Goal: Navigation & Orientation: Find specific page/section

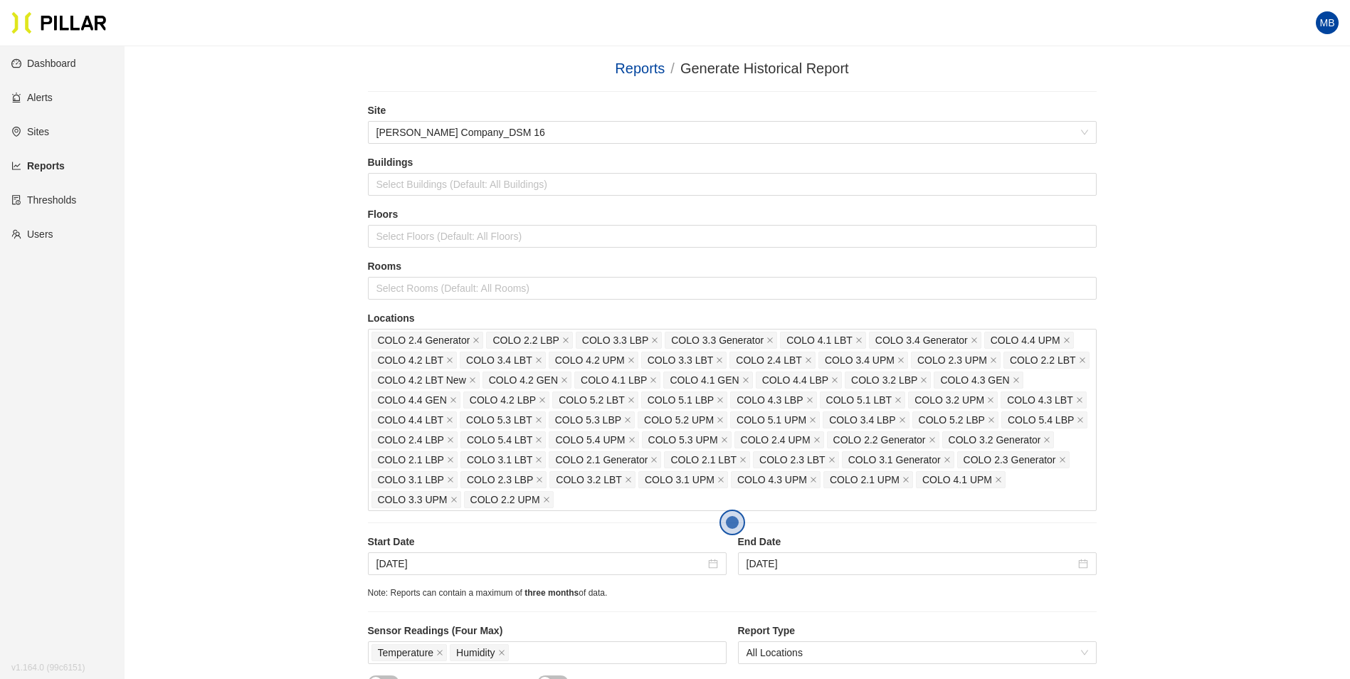
scroll to position [356, 0]
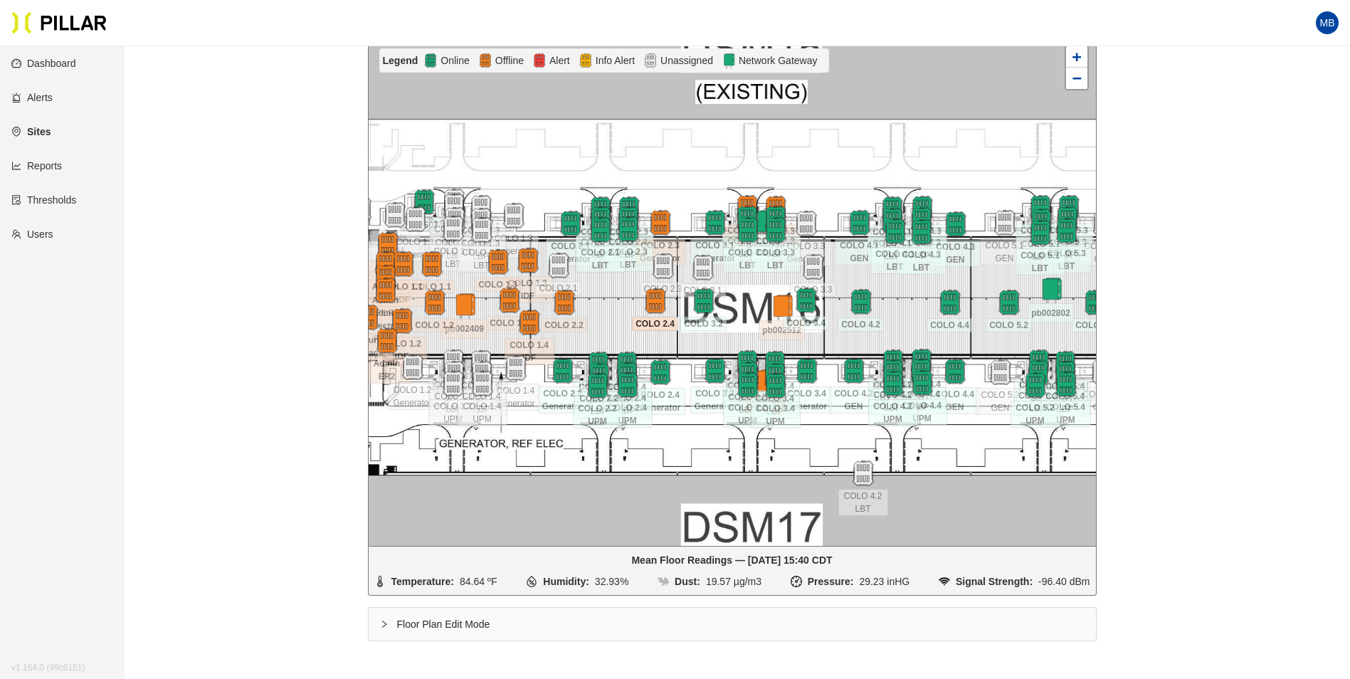
scroll to position [189, 0]
click at [663, 218] on img at bounding box center [660, 223] width 31 height 31
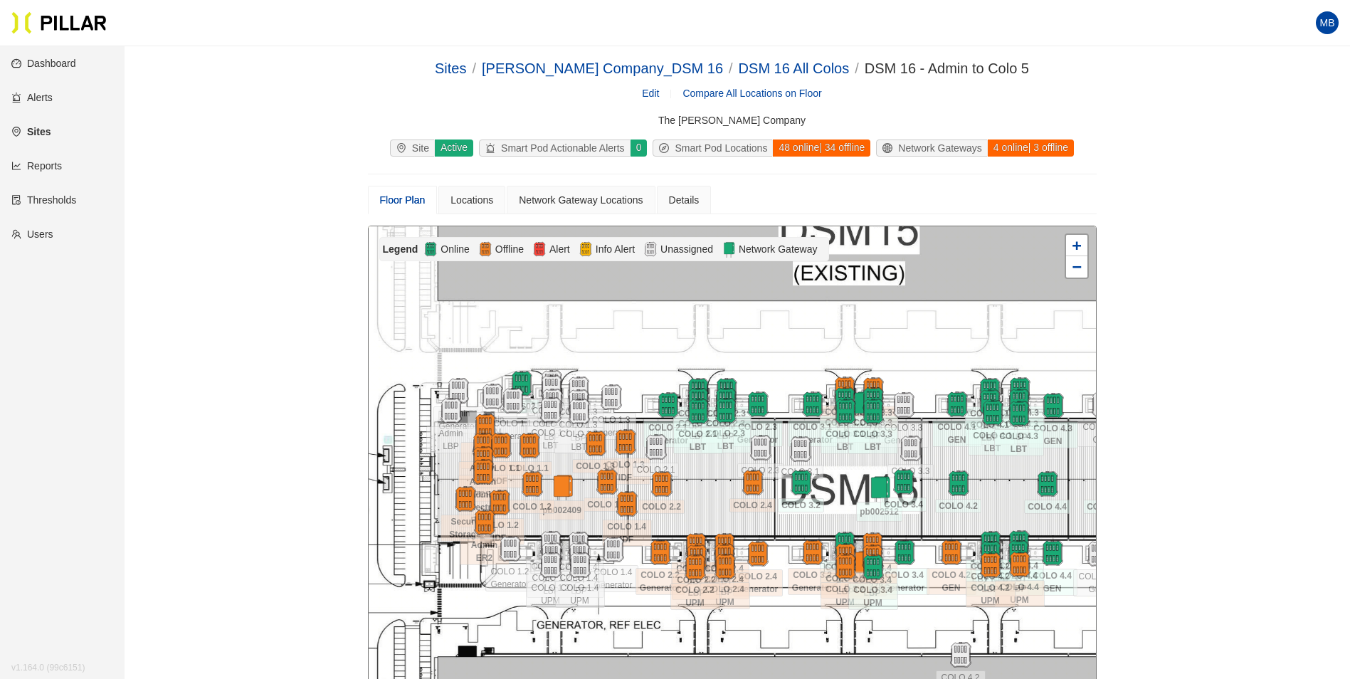
drag, startPoint x: 638, startPoint y: 509, endPoint x: 727, endPoint y: 502, distance: 88.5
click at [727, 502] on div at bounding box center [732, 480] width 727 height 508
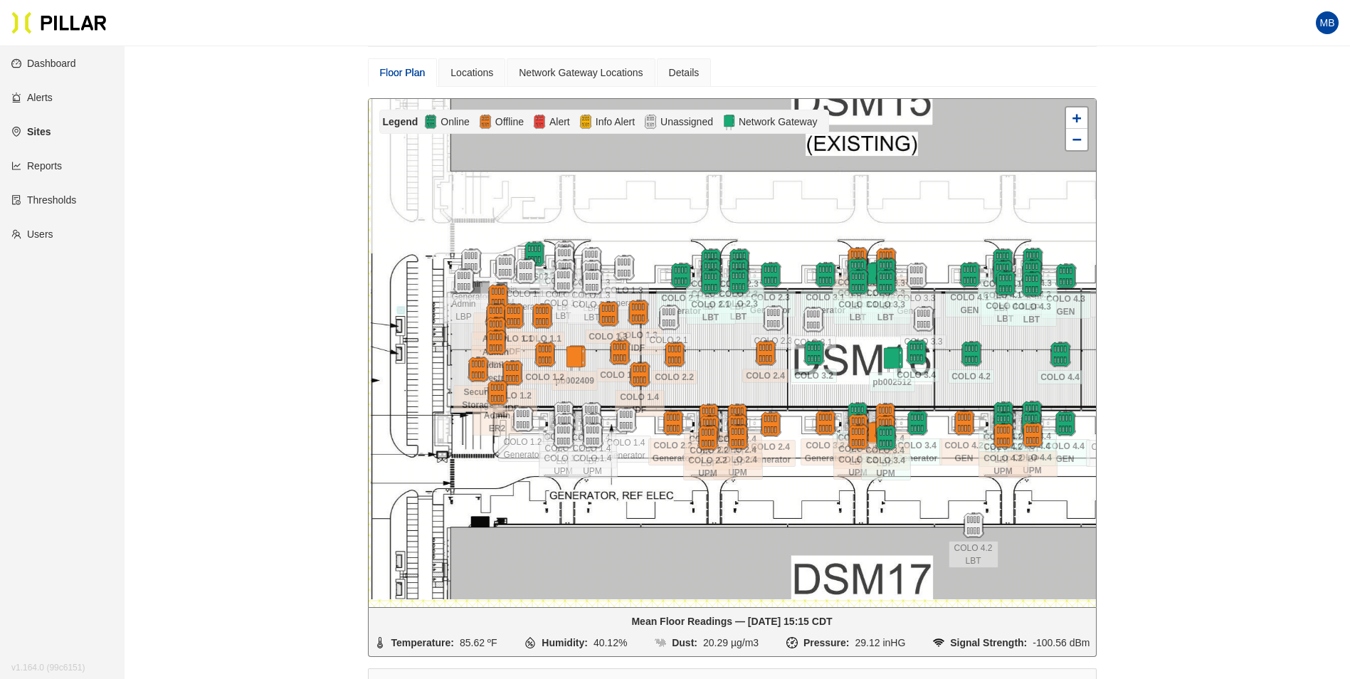
scroll to position [142, 0]
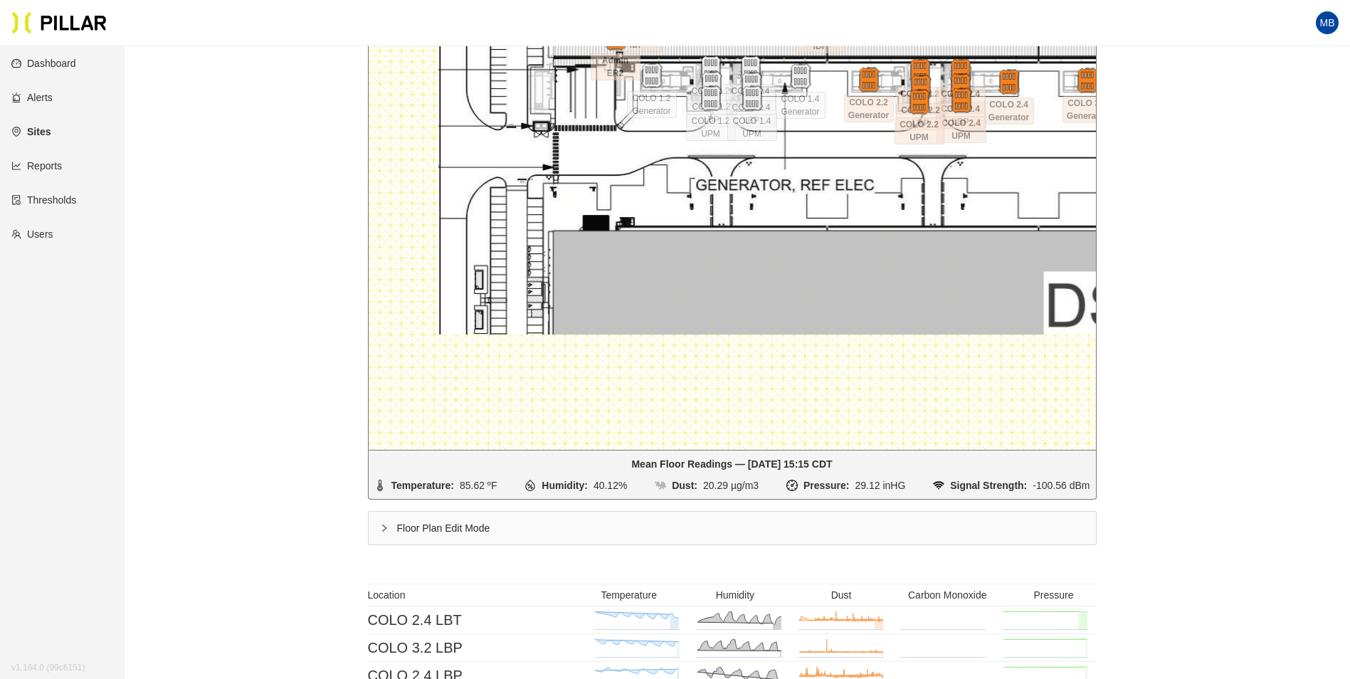
click at [423, 527] on div "Floor Plan Edit Mode" at bounding box center [732, 528] width 727 height 33
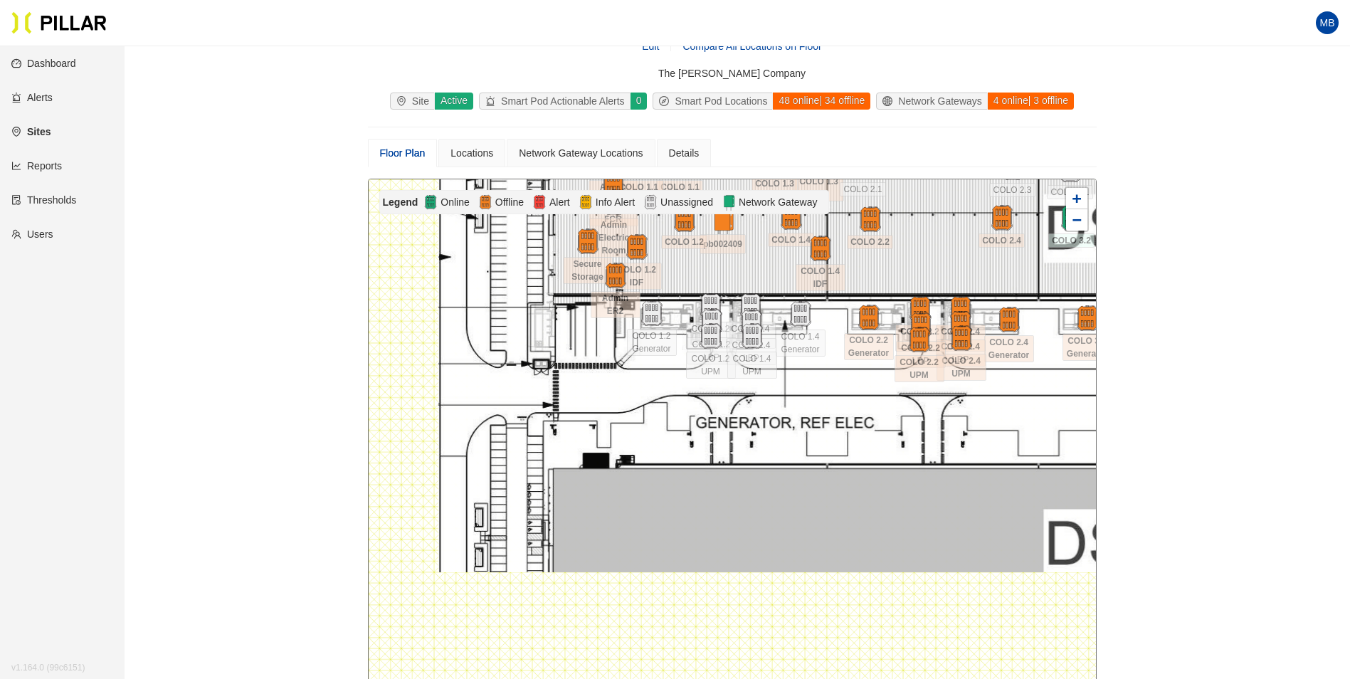
scroll to position [71, 0]
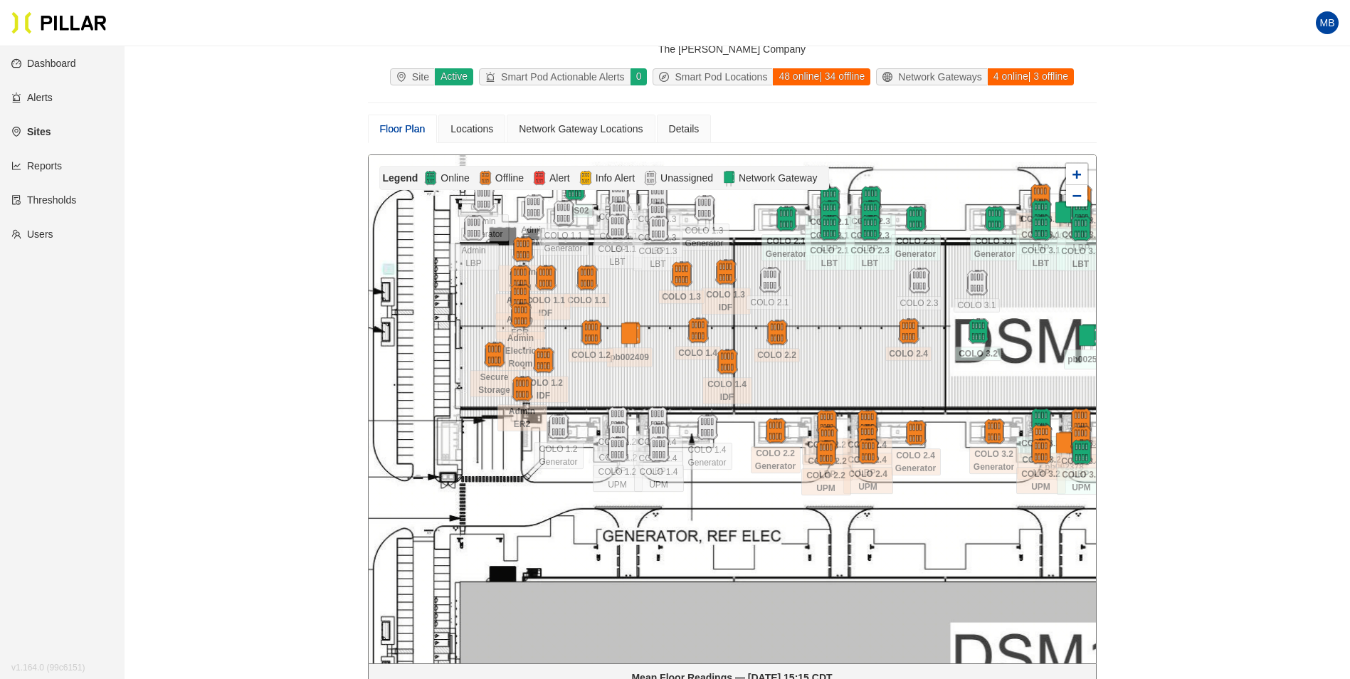
drag, startPoint x: 914, startPoint y: 250, endPoint x: 894, endPoint y: 384, distance: 136.0
click at [819, 392] on div at bounding box center [732, 409] width 727 height 508
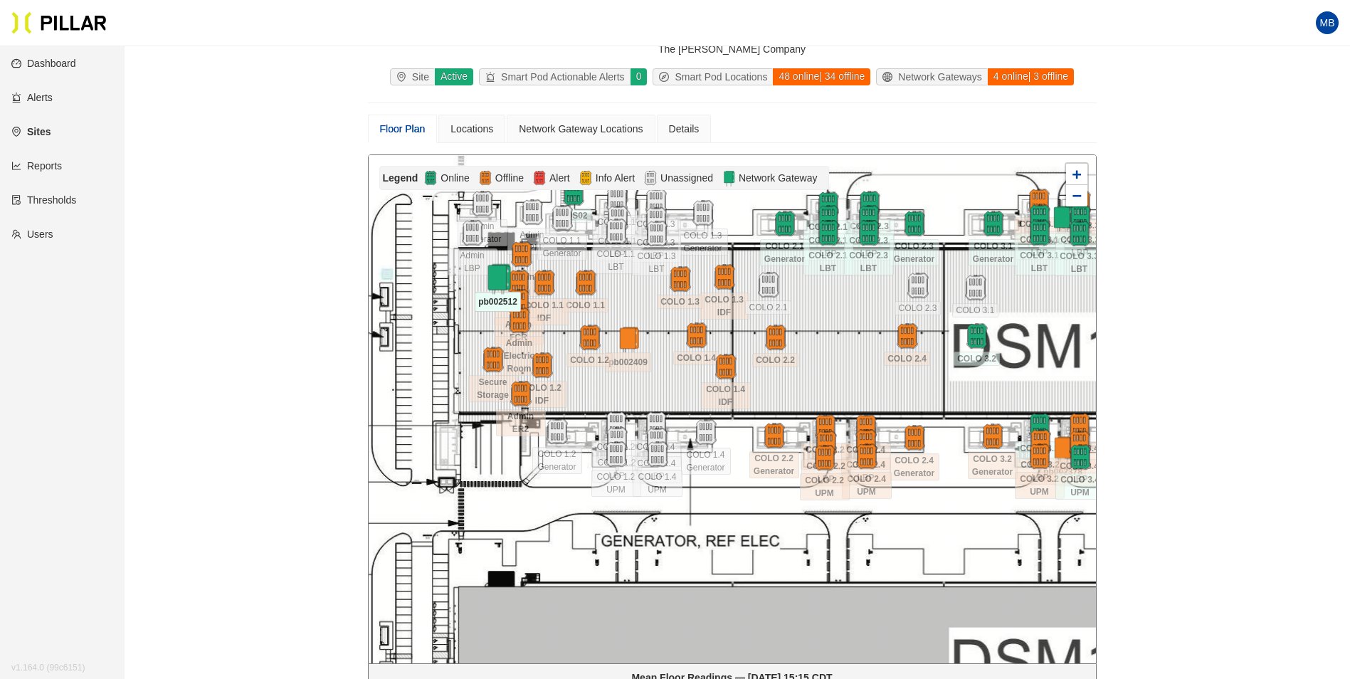
drag, startPoint x: 1082, startPoint y: 343, endPoint x: 495, endPoint y: 280, distance: 591.1
click at [495, 280] on img at bounding box center [497, 279] width 31 height 31
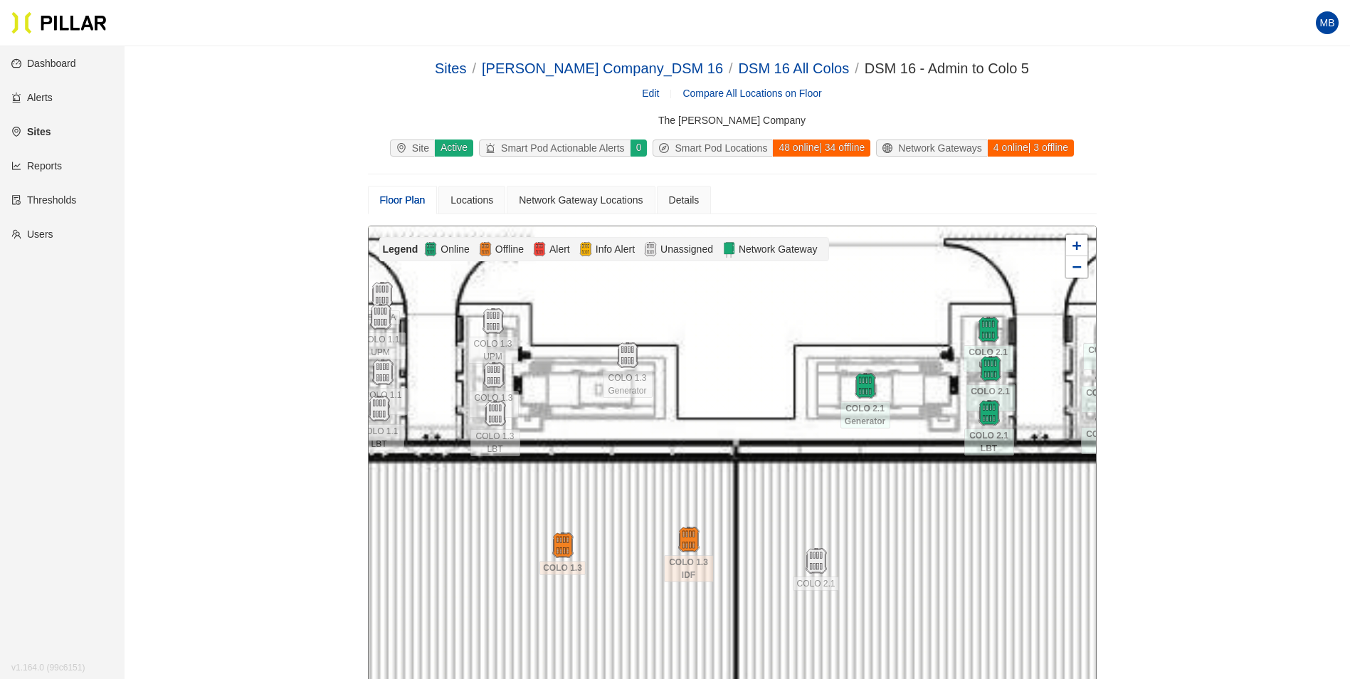
scroll to position [71, 0]
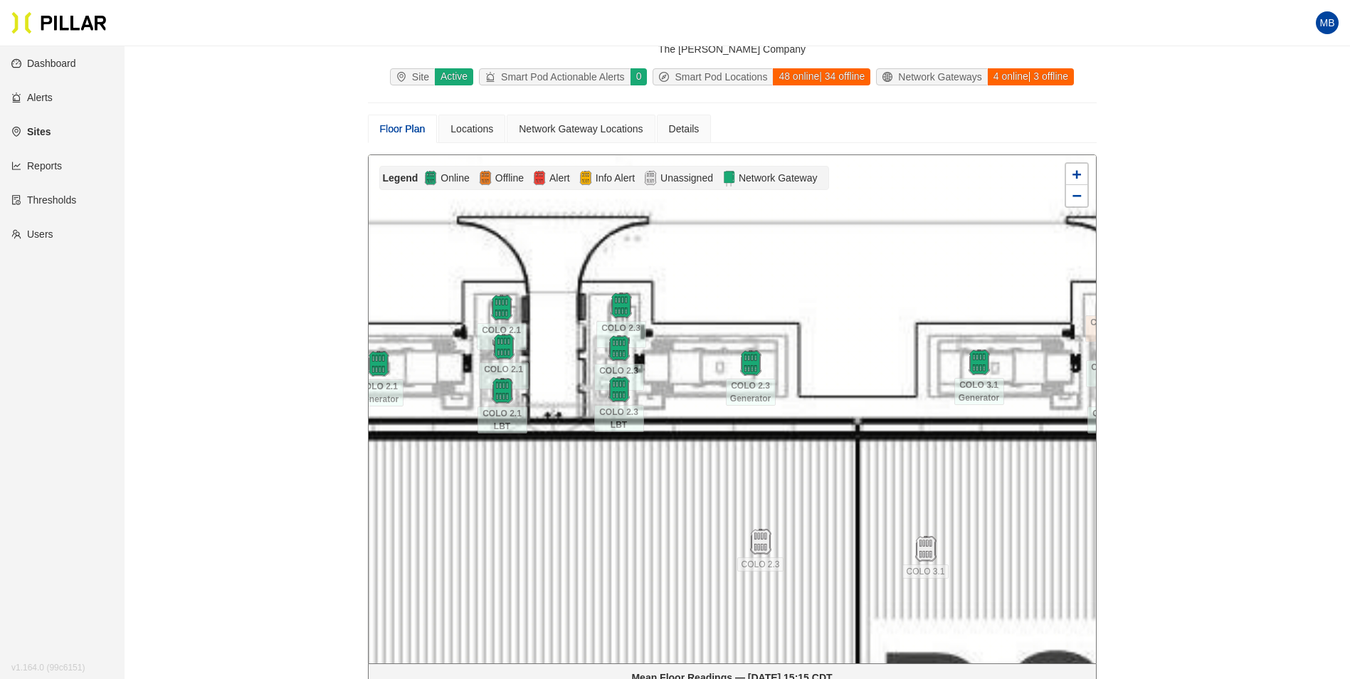
drag, startPoint x: 990, startPoint y: 477, endPoint x: 563, endPoint y: 534, distance: 430.9
click at [563, 534] on div at bounding box center [732, 409] width 727 height 508
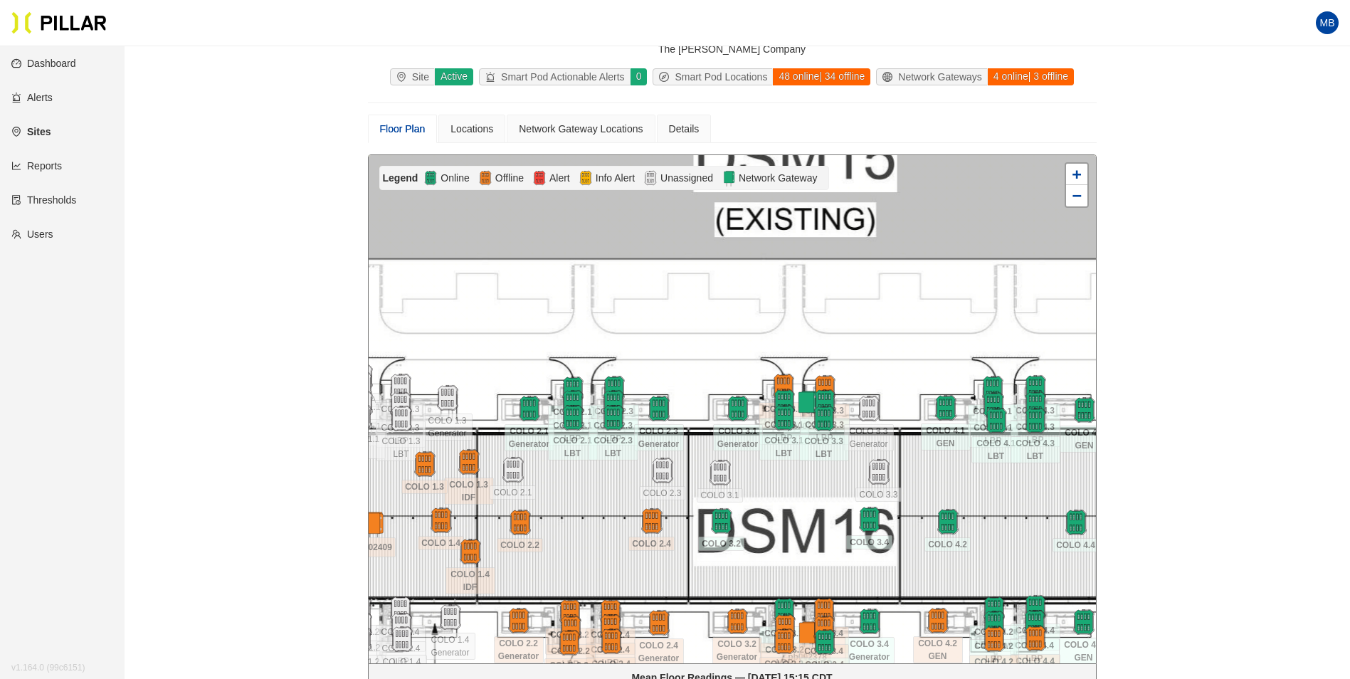
drag, startPoint x: 800, startPoint y: 551, endPoint x: 801, endPoint y: 507, distance: 44.1
click at [801, 507] on div at bounding box center [732, 409] width 727 height 508
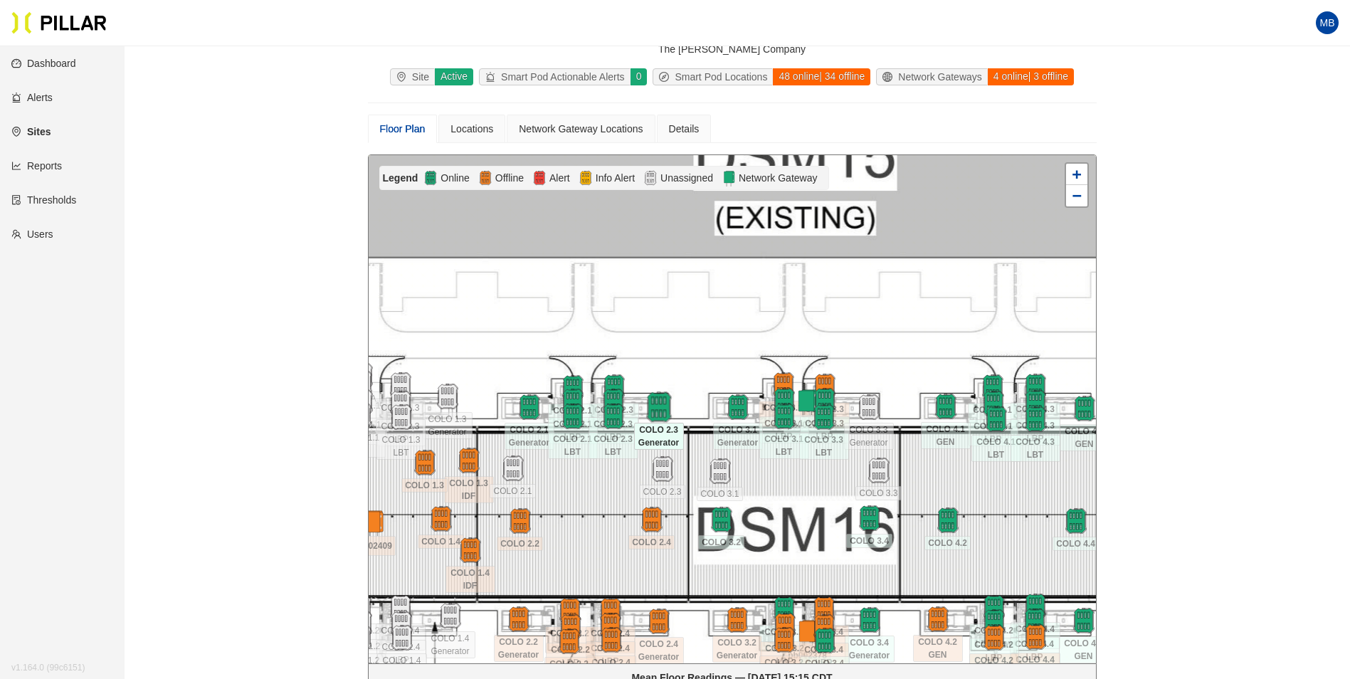
click at [656, 401] on img at bounding box center [658, 407] width 31 height 31
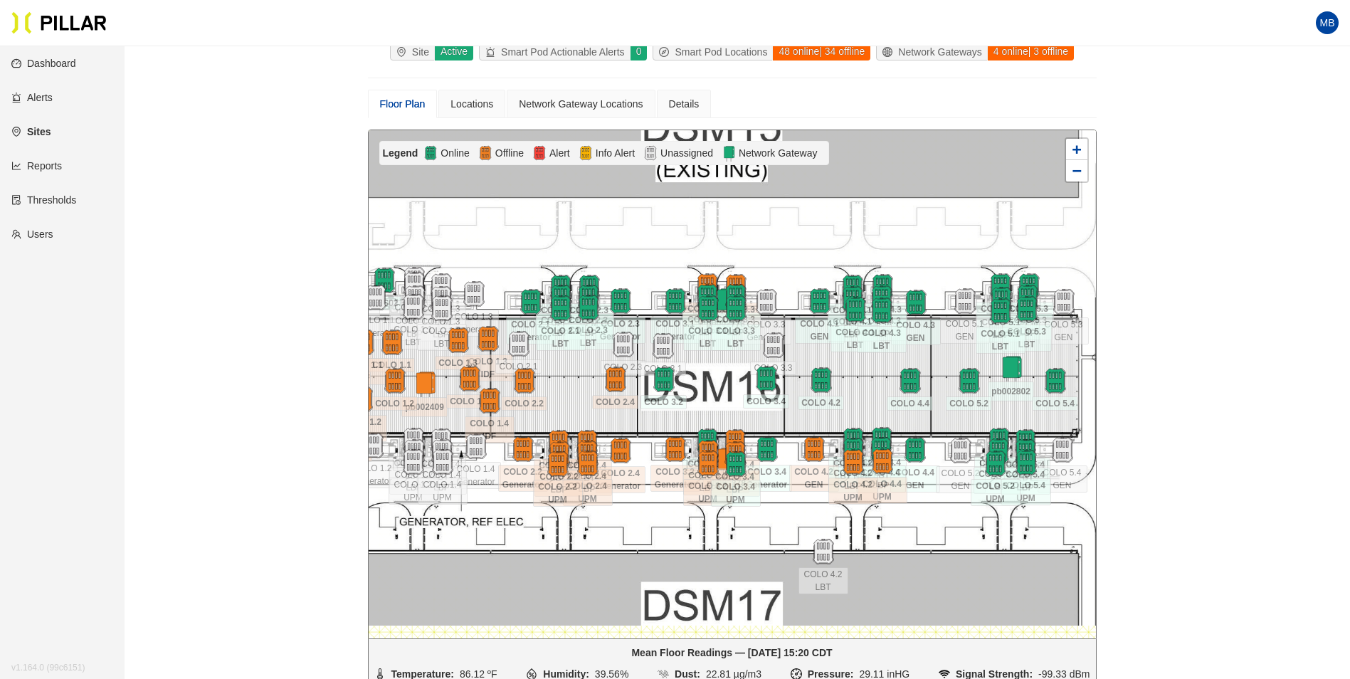
scroll to position [71, 0]
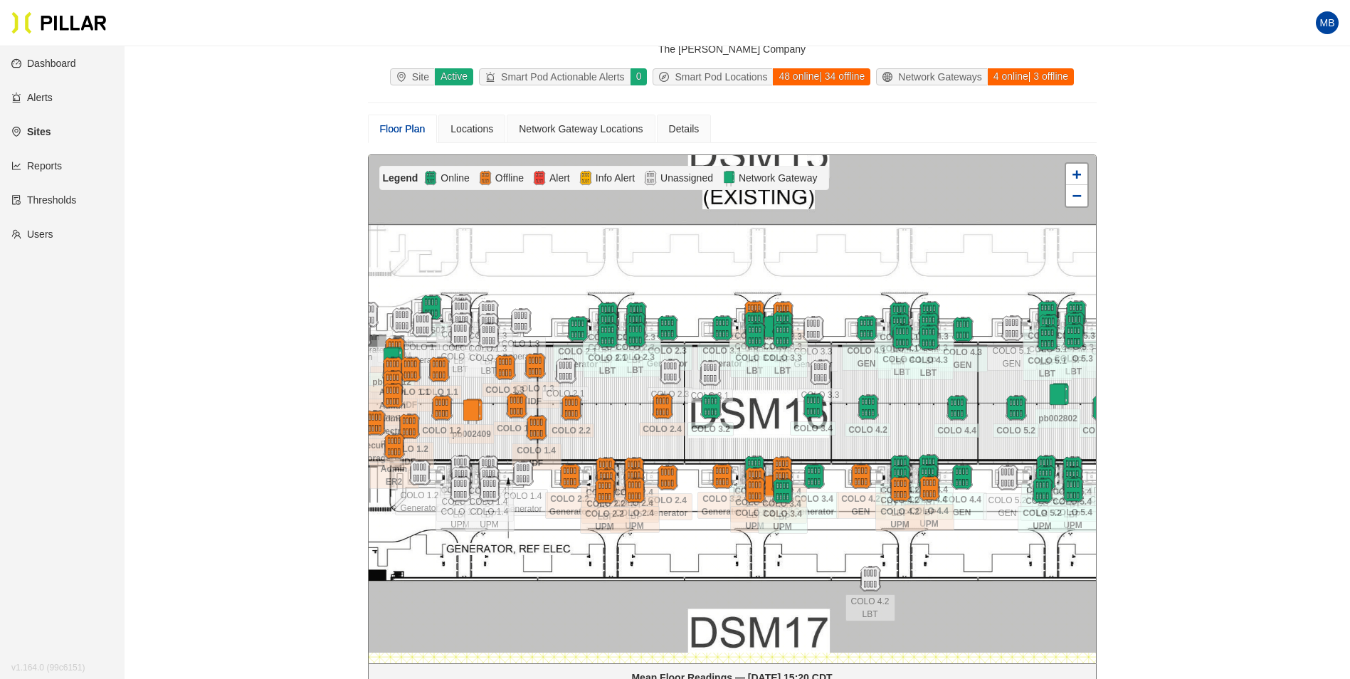
drag, startPoint x: 776, startPoint y: 286, endPoint x: 823, endPoint y: 288, distance: 47.0
click at [823, 288] on div at bounding box center [732, 409] width 727 height 508
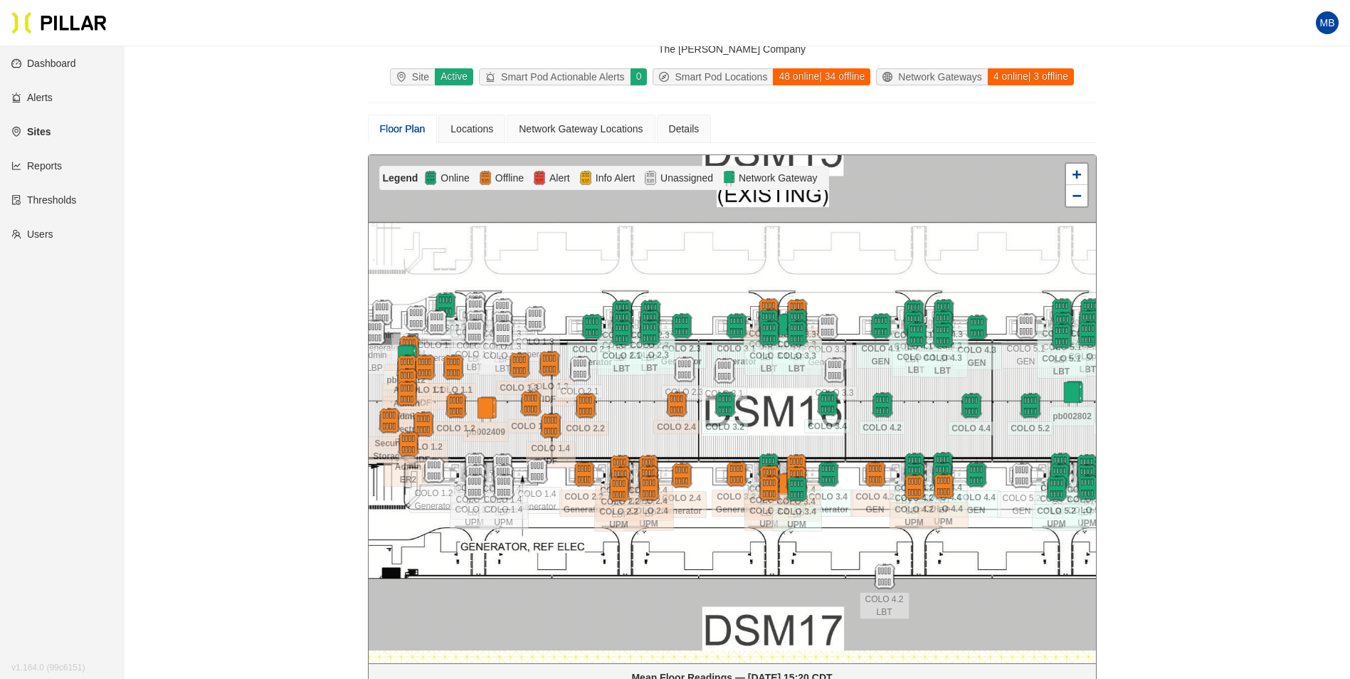
drag, startPoint x: 823, startPoint y: 258, endPoint x: 838, endPoint y: 256, distance: 14.4
click at [838, 256] on div at bounding box center [732, 409] width 727 height 508
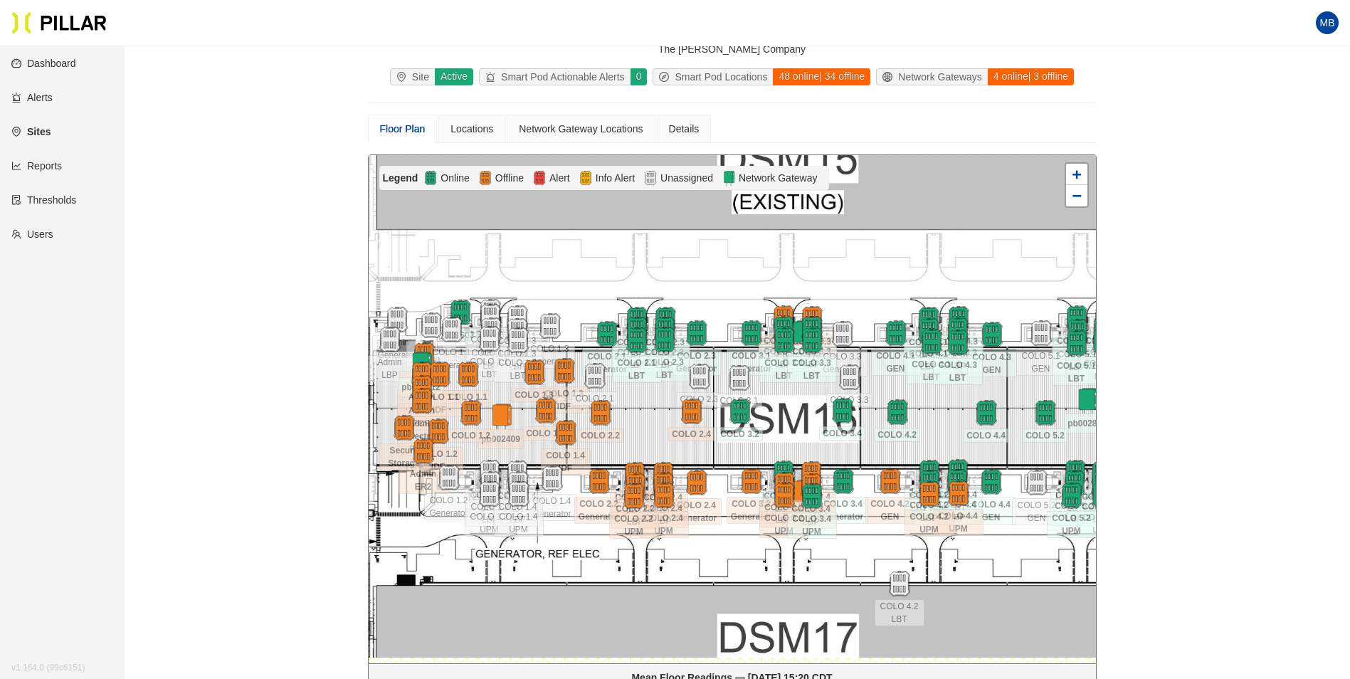
drag, startPoint x: 909, startPoint y: 239, endPoint x: 929, endPoint y: 246, distance: 21.2
click at [929, 246] on div at bounding box center [732, 409] width 727 height 508
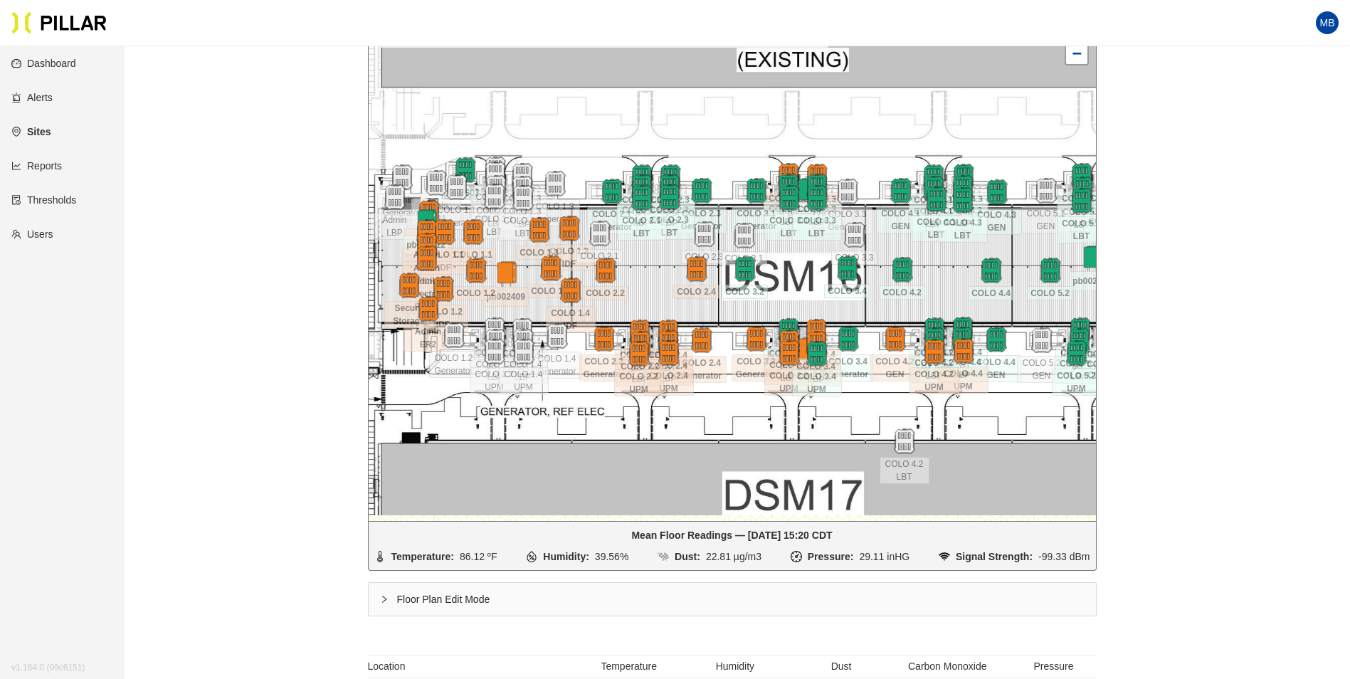
scroll to position [142, 0]
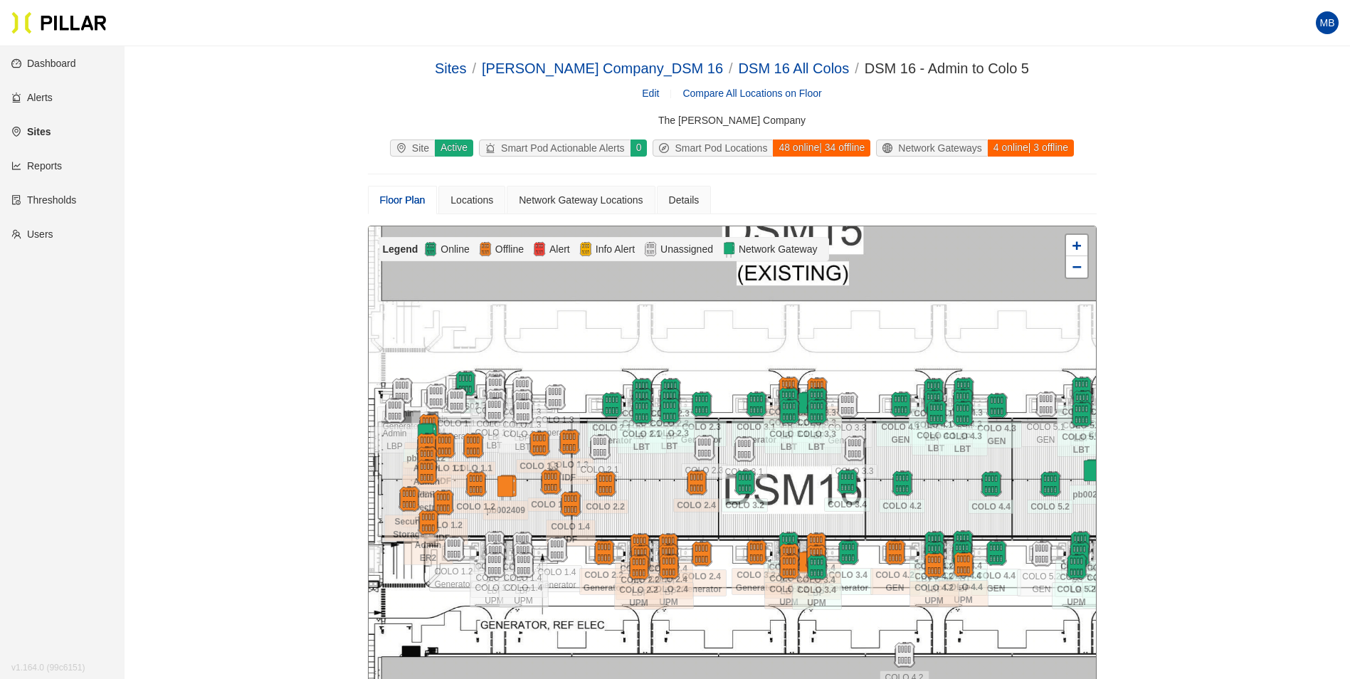
scroll to position [142, 0]
